Goal: Task Accomplishment & Management: Use online tool/utility

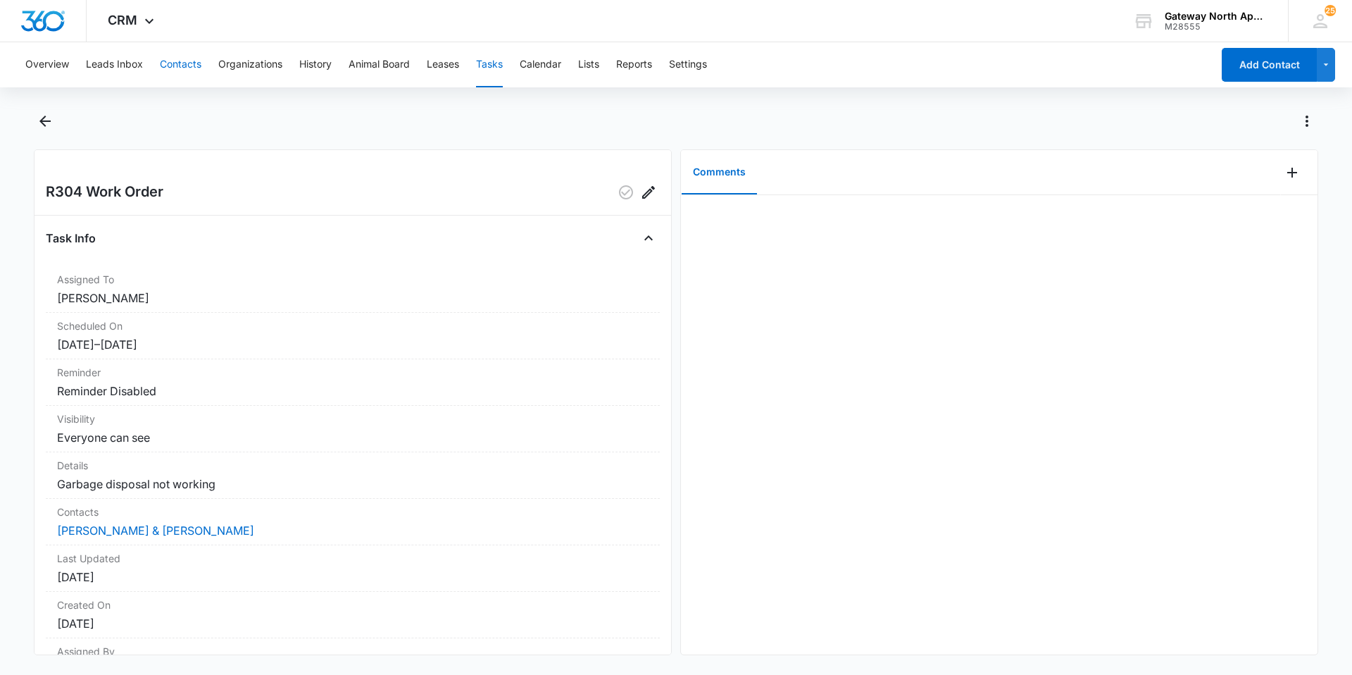
click at [197, 56] on button "Contacts" at bounding box center [181, 64] width 42 height 45
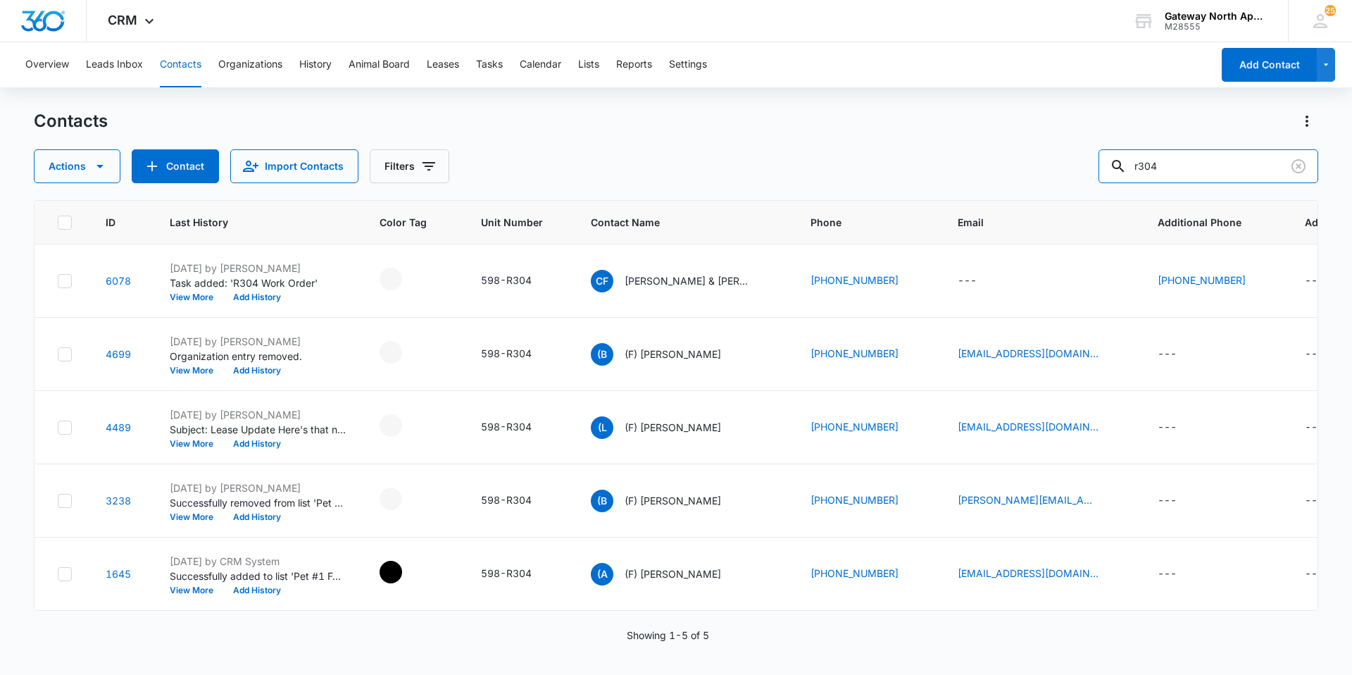
drag, startPoint x: 1181, startPoint y: 170, endPoint x: 973, endPoint y: 162, distance: 207.9
click at [974, 163] on div "Actions Contact Import Contacts Filters r304" at bounding box center [676, 166] width 1284 height 34
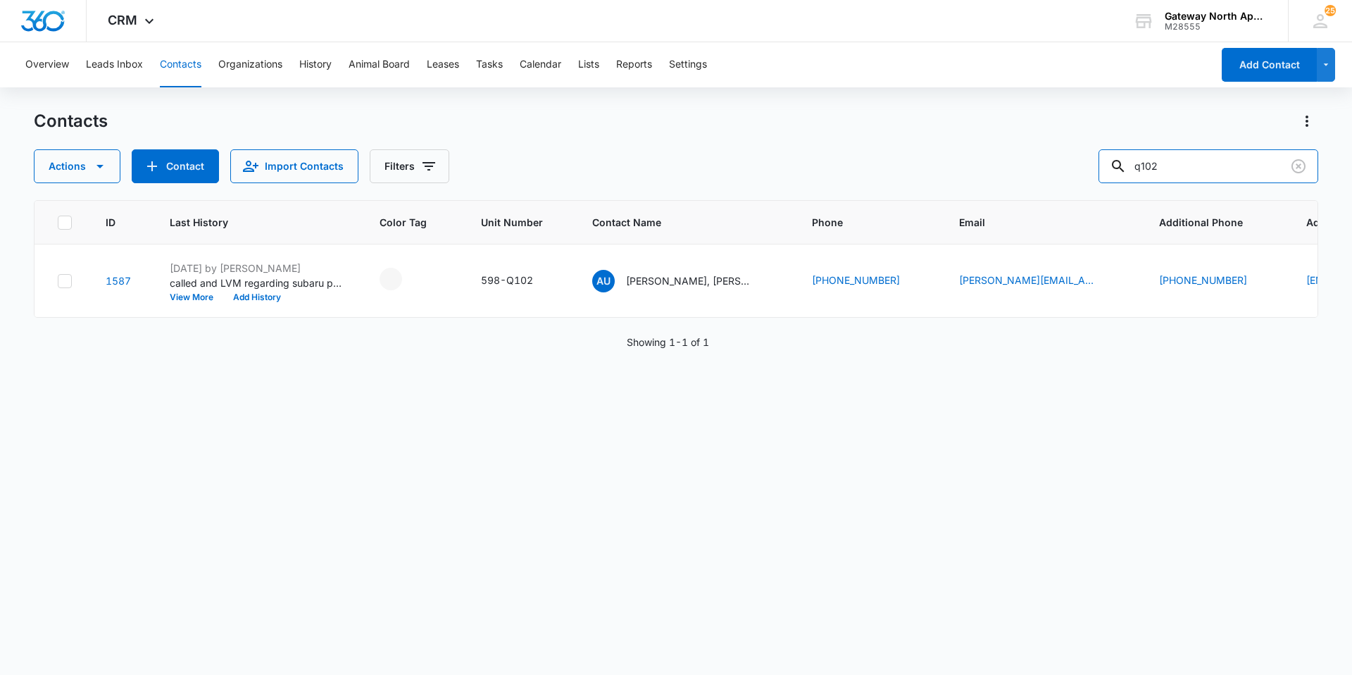
drag, startPoint x: 1208, startPoint y: 170, endPoint x: 1092, endPoint y: 172, distance: 115.5
click at [1092, 172] on div "Actions Contact Import Contacts Filters q102" at bounding box center [676, 166] width 1284 height 34
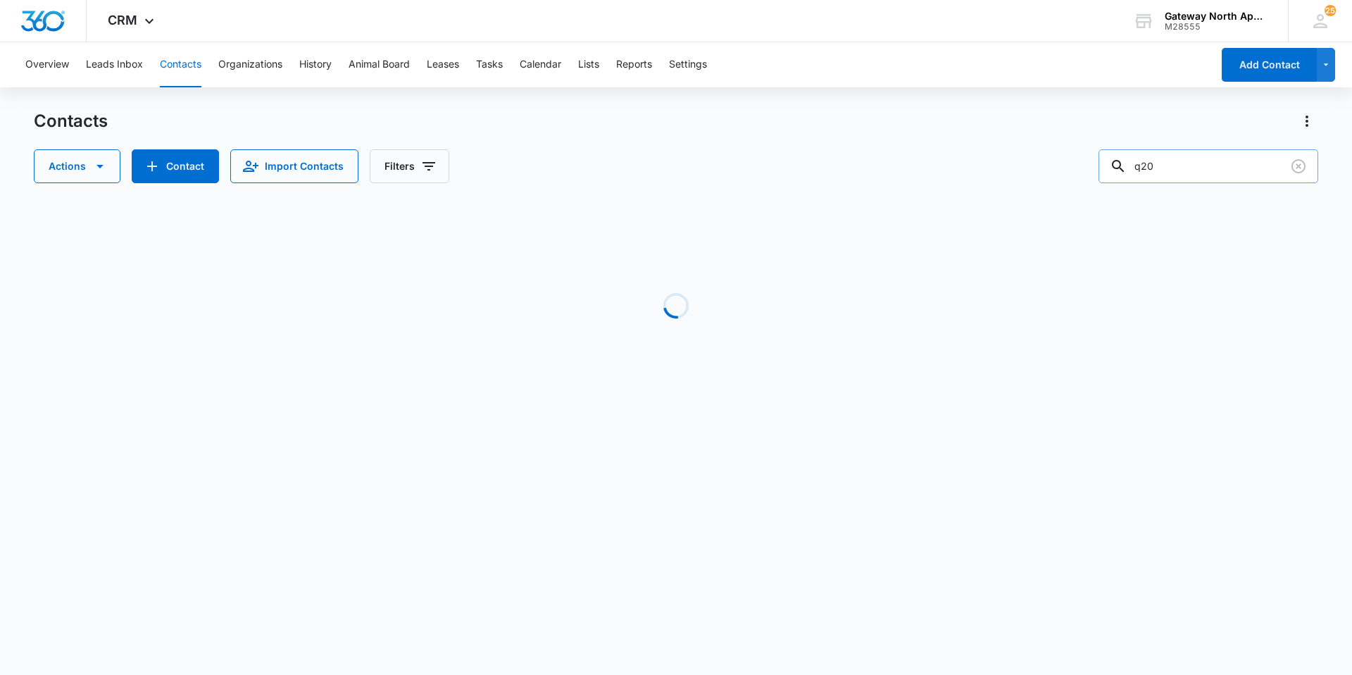
type input "q202"
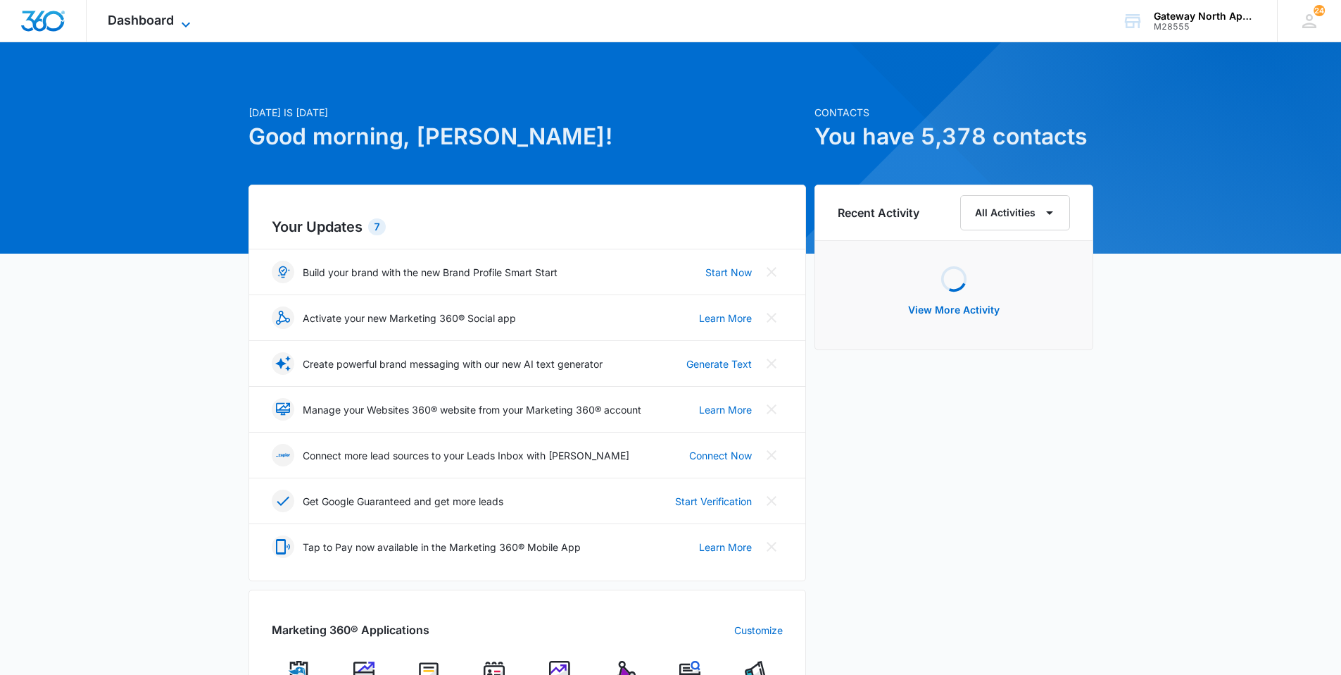
click at [158, 13] on span "Dashboard" at bounding box center [141, 20] width 66 height 15
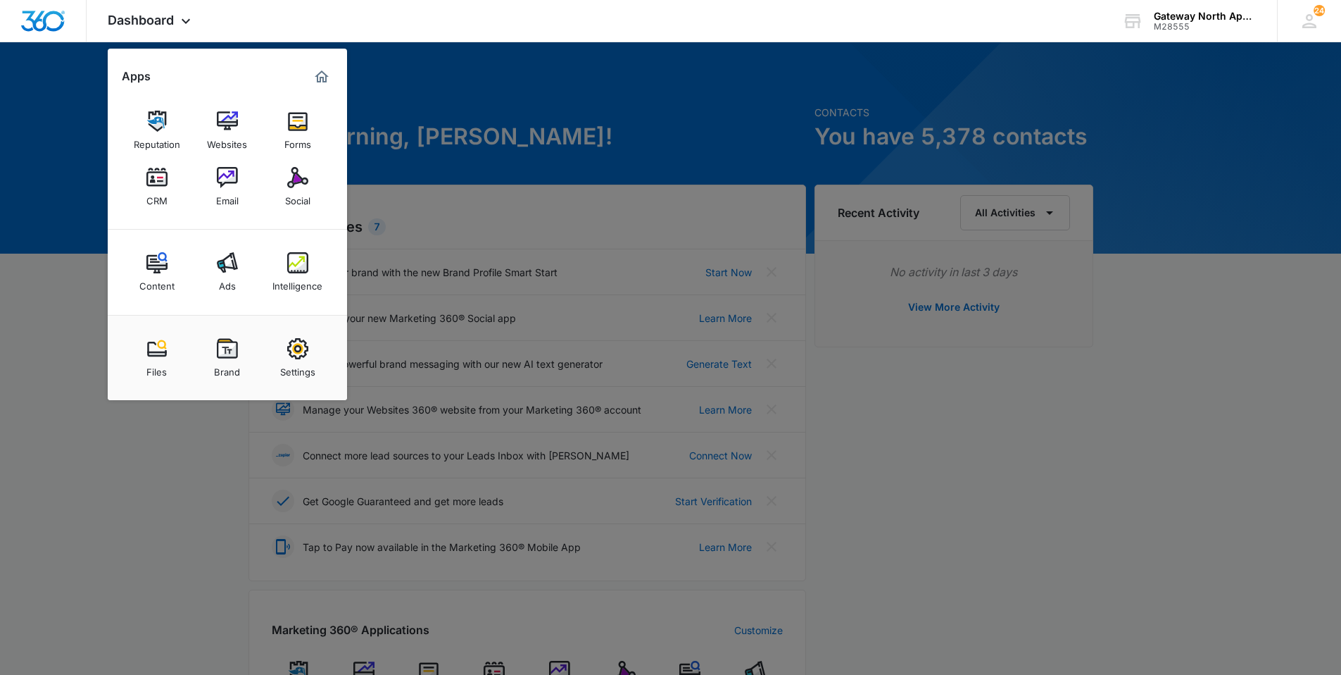
click at [171, 176] on link "CRM" at bounding box center [157, 187] width 54 height 54
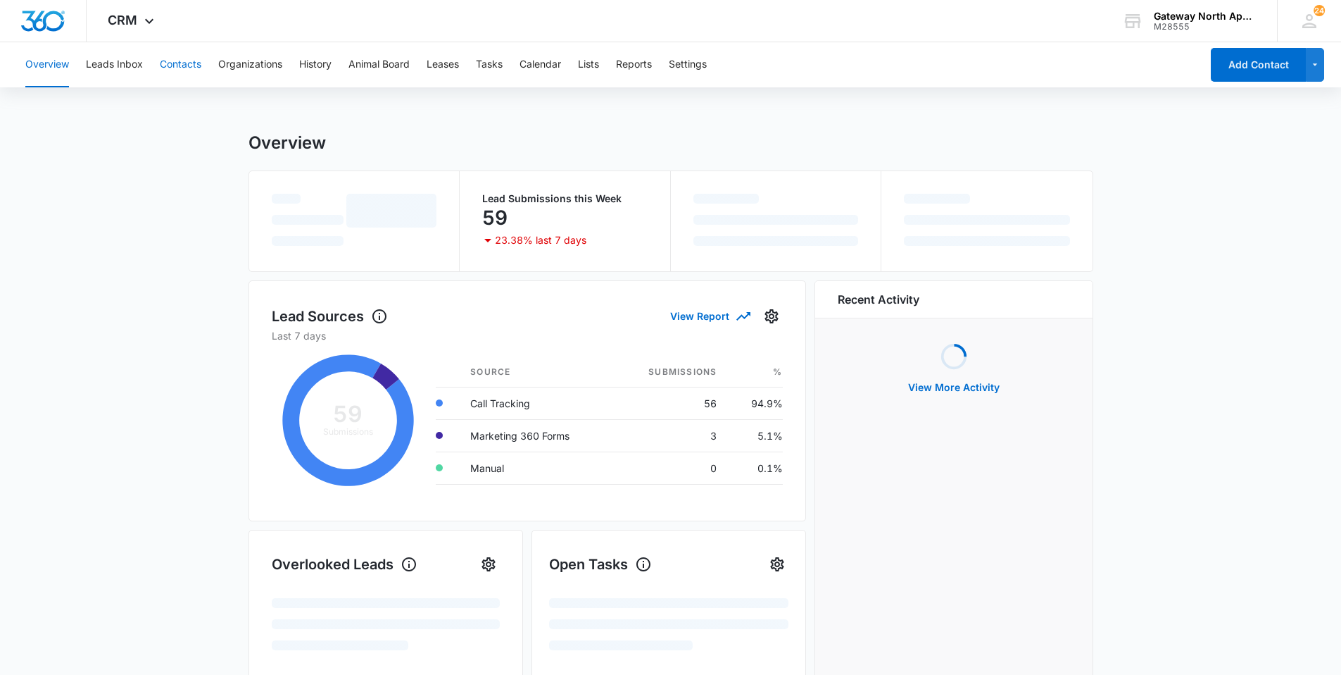
click at [196, 65] on button "Contacts" at bounding box center [181, 64] width 42 height 45
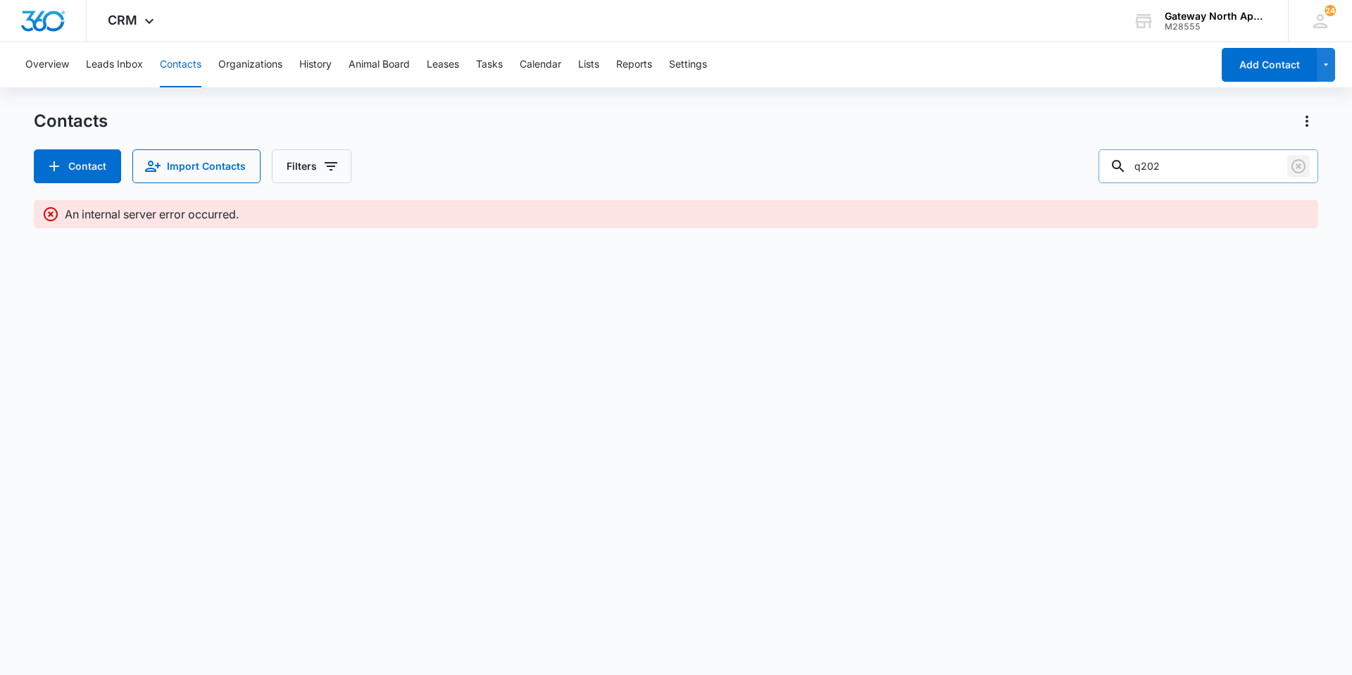
click at [1297, 168] on icon "Clear" at bounding box center [1298, 166] width 17 height 17
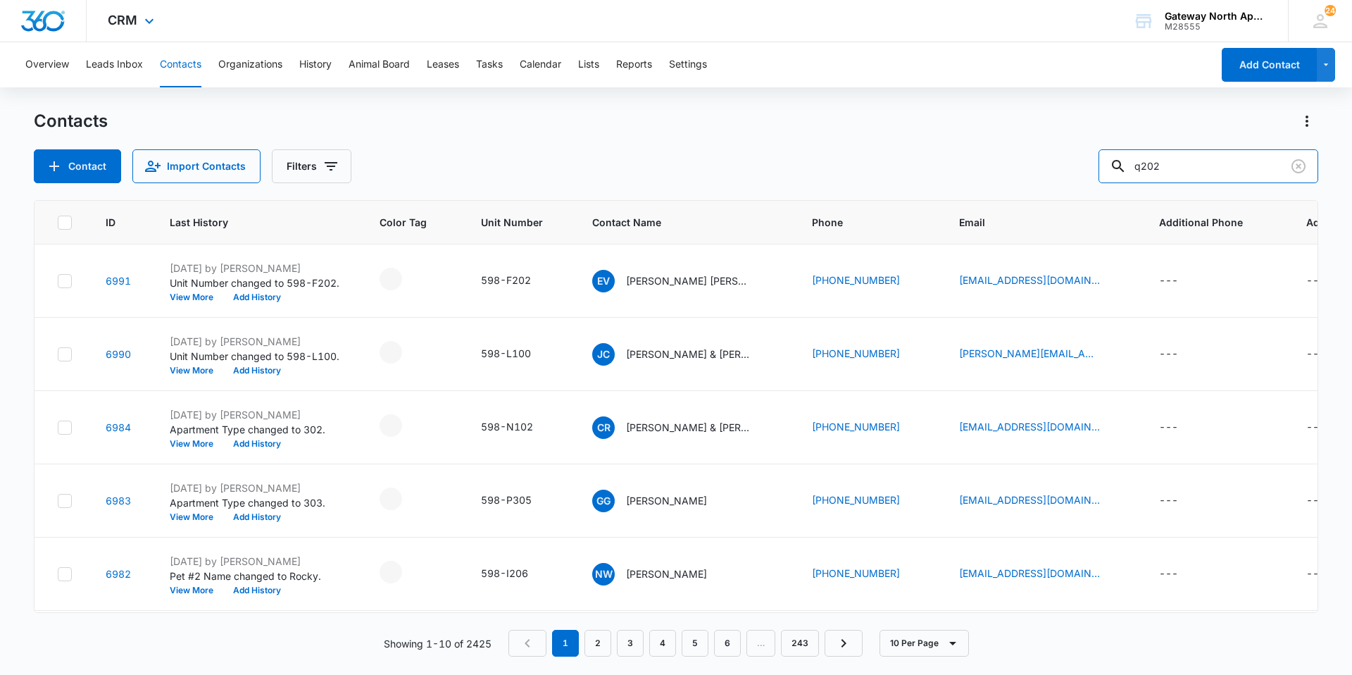
type input "q202"
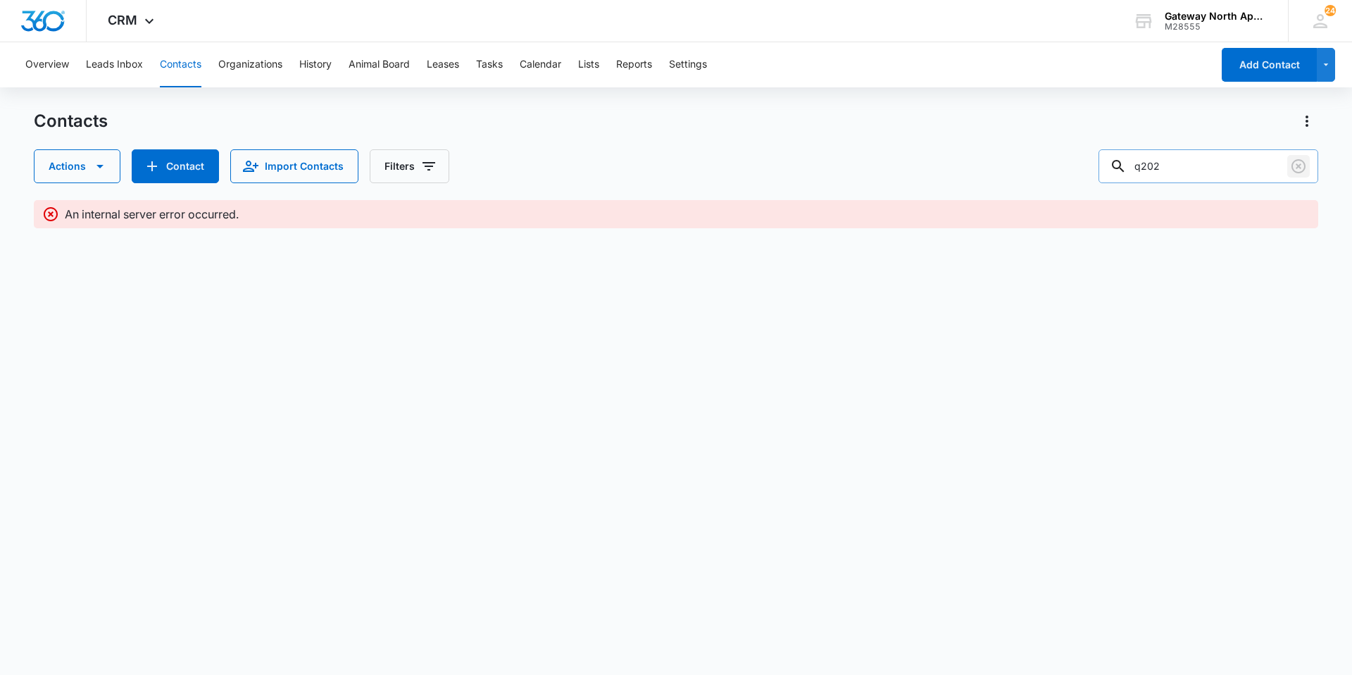
drag, startPoint x: 1295, startPoint y: 164, endPoint x: 1230, endPoint y: 151, distance: 66.0
click at [1294, 164] on icon "Clear" at bounding box center [1298, 166] width 17 height 17
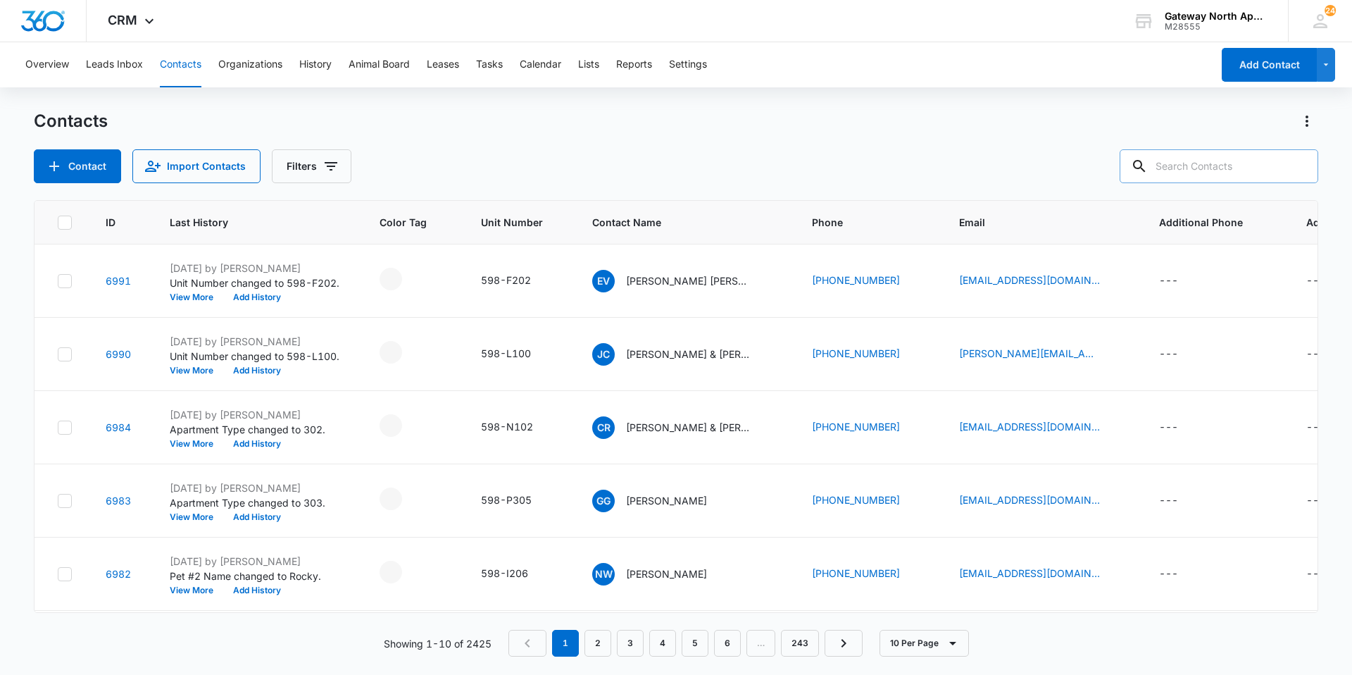
click at [1176, 175] on input "text" at bounding box center [1219, 166] width 199 height 34
type input "r206"
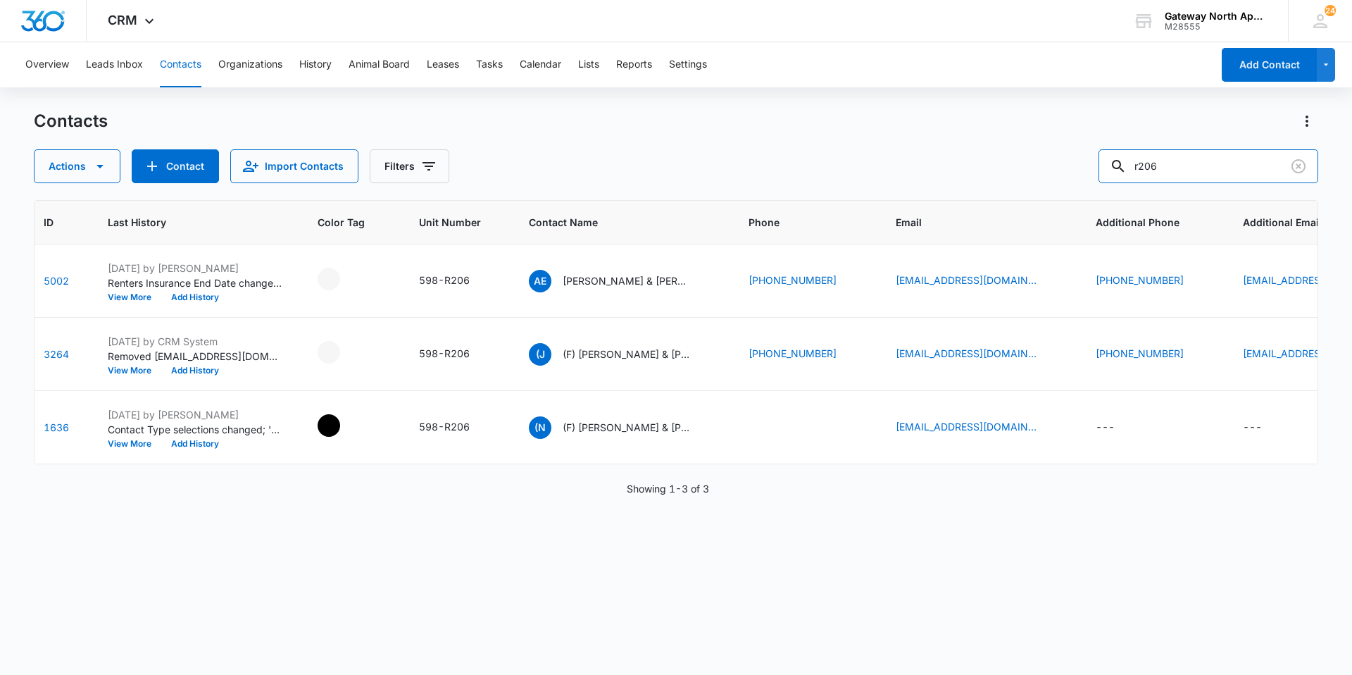
scroll to position [0, 63]
